Goal: Task Accomplishment & Management: Manage account settings

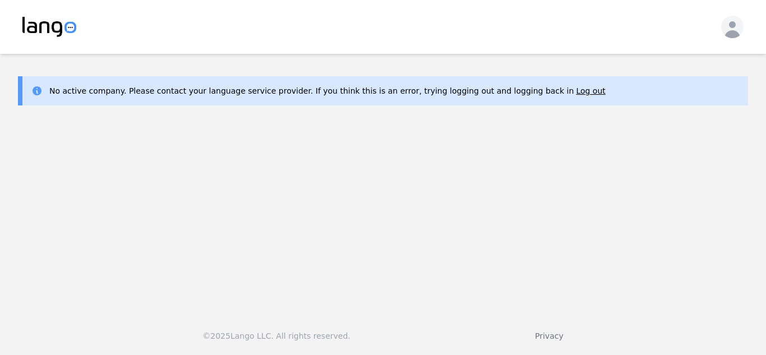
click at [731, 31] on icon "button" at bounding box center [733, 29] width 16 height 17
click at [399, 152] on main "No active company. Please contact your language service provider. If you think …" at bounding box center [383, 179] width 766 height 250
click at [576, 88] on button "Log out" at bounding box center [590, 90] width 29 height 11
